Goal: Check status: Check status

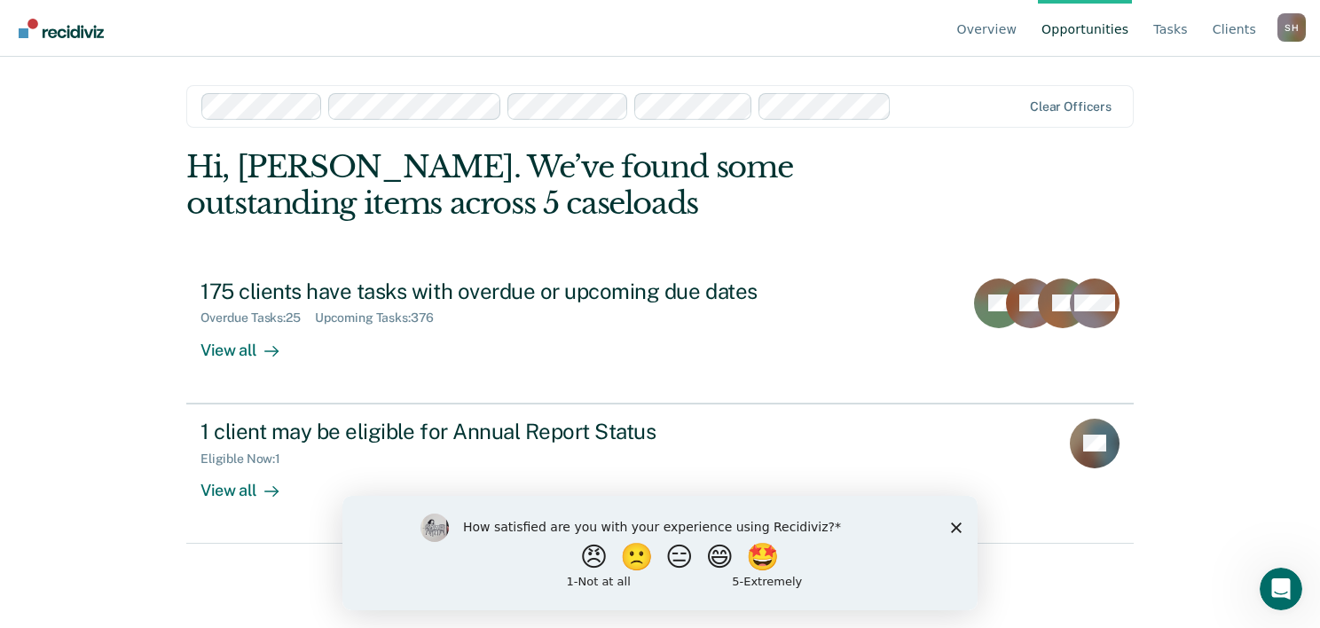
click at [1260, 227] on div "Overview Opportunities Tasks Client s [PERSON_NAME] S H Profile How it works Lo…" at bounding box center [660, 314] width 1320 height 628
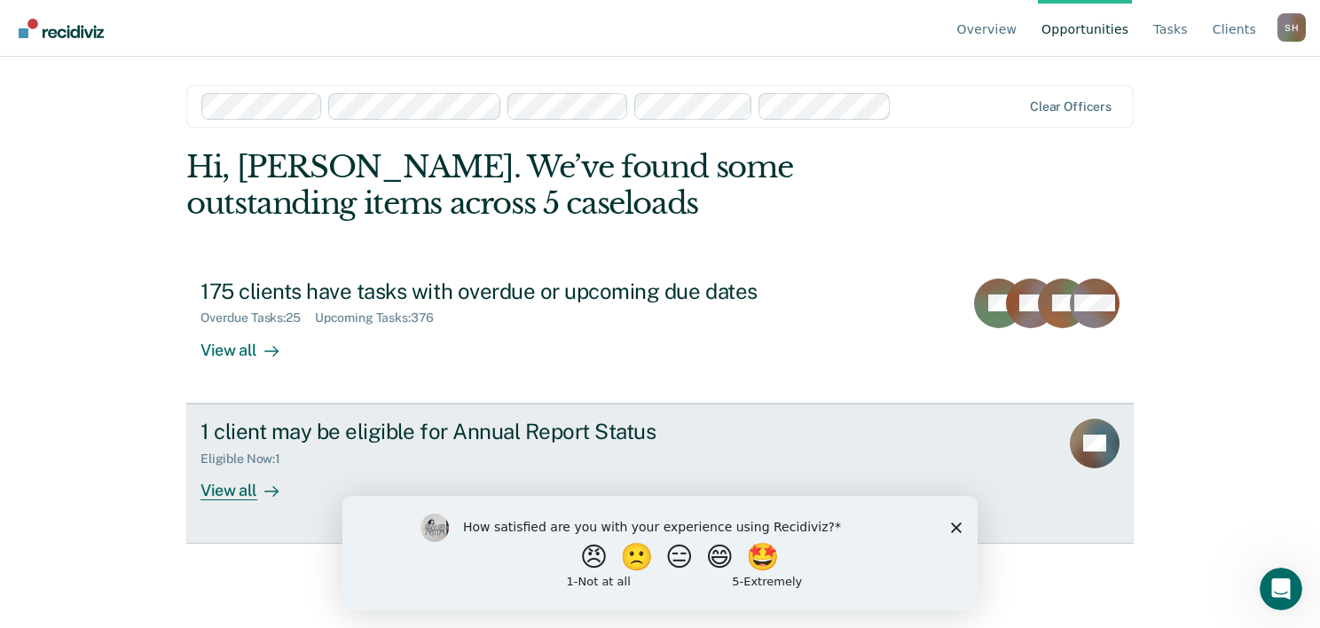
click at [245, 491] on div "View all" at bounding box center [249, 483] width 99 height 35
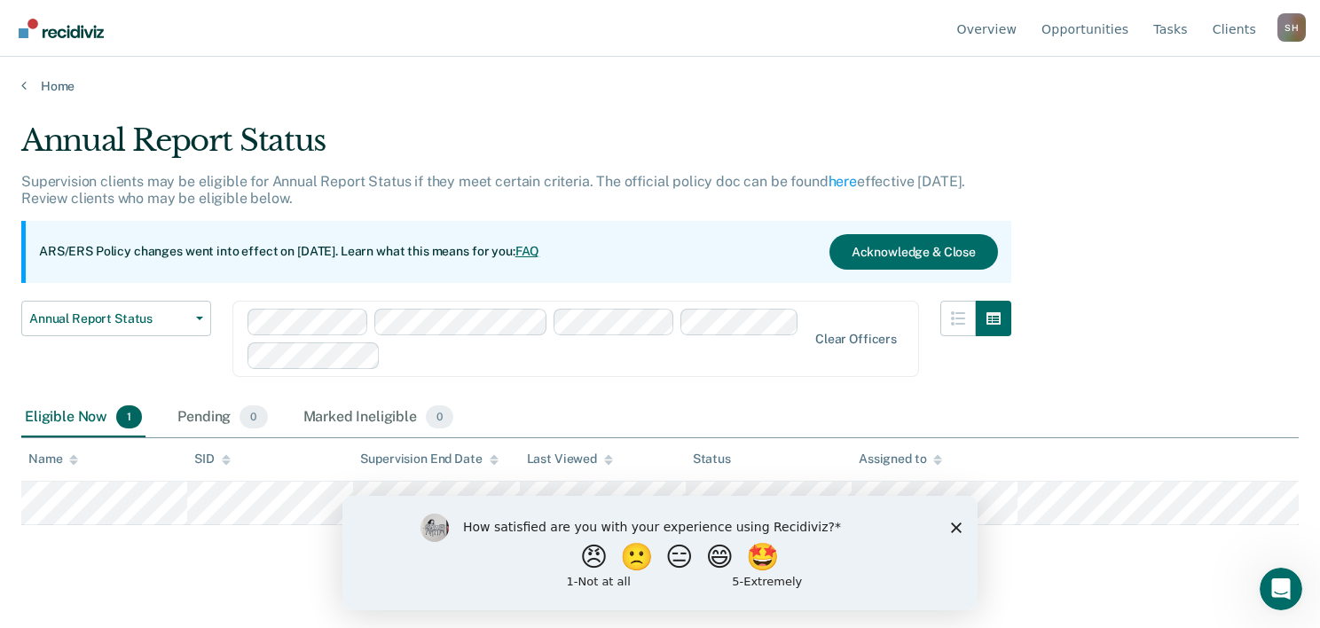
click at [954, 525] on polygon "Close survey" at bounding box center [956, 527] width 11 height 11
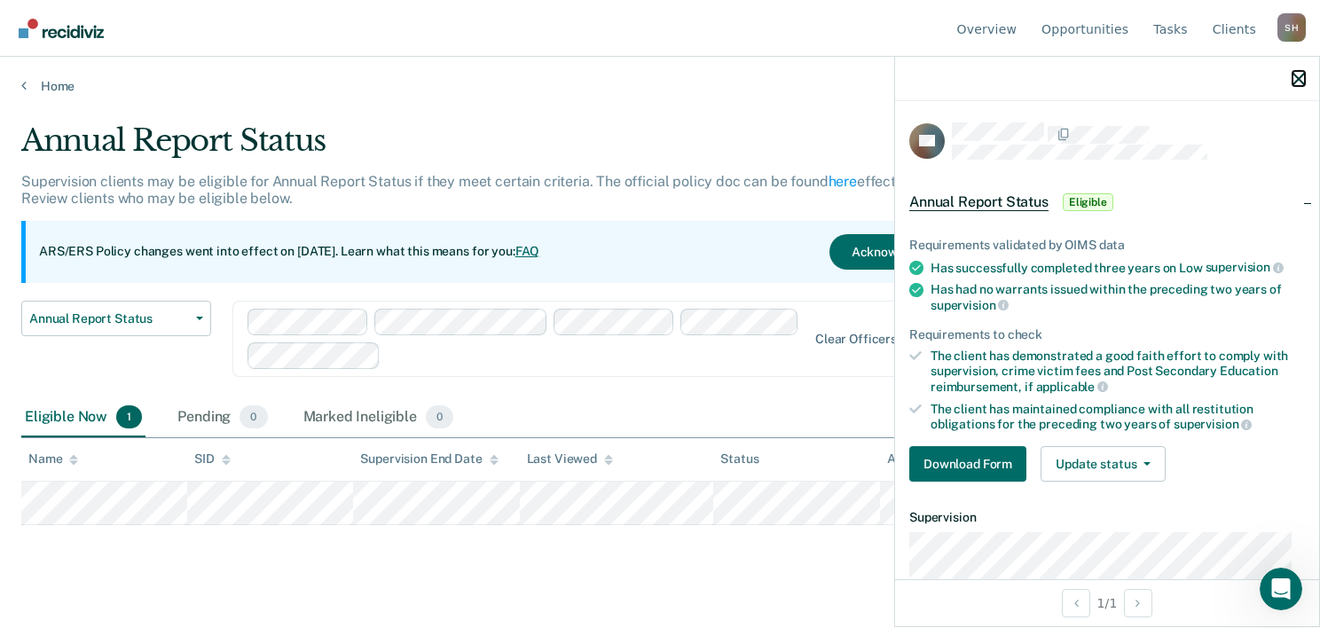
click at [1297, 77] on icon "button" at bounding box center [1298, 79] width 12 height 12
drag, startPoint x: 1092, startPoint y: 169, endPoint x: 1143, endPoint y: 112, distance: 76.7
click at [1143, 112] on div "CV Annual Report Status Eligible Requirements validated by OIMS data Has succes…" at bounding box center [1107, 340] width 424 height 478
